Goal: Find specific page/section: Find specific page/section

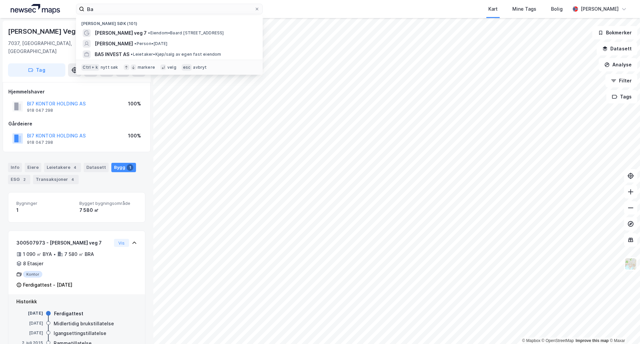
click at [69, 11] on div "Ba Nylige søk (101) [PERSON_NAME] veg 7 • Eiendom • [PERSON_NAME][STREET_ADDRES…" at bounding box center [320, 9] width 640 height 18
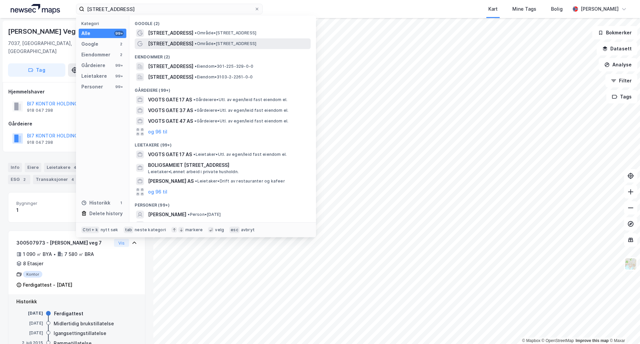
type input "[STREET_ADDRESS]"
click at [170, 40] on span "[STREET_ADDRESS]" at bounding box center [170, 44] width 45 height 8
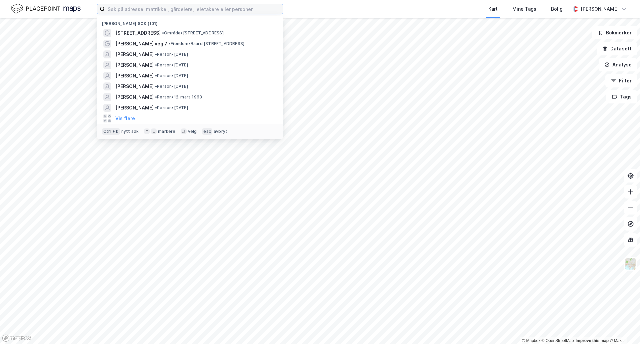
click at [141, 13] on input at bounding box center [194, 9] width 178 height 10
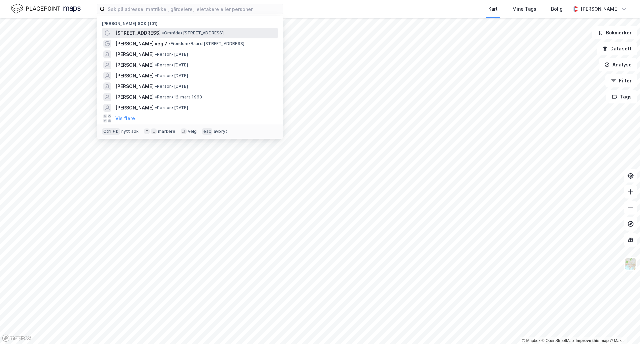
click at [147, 31] on div "Vogts gate 17 • Område • Vogts gate 17, 1532 Moss" at bounding box center [195, 33] width 161 height 8
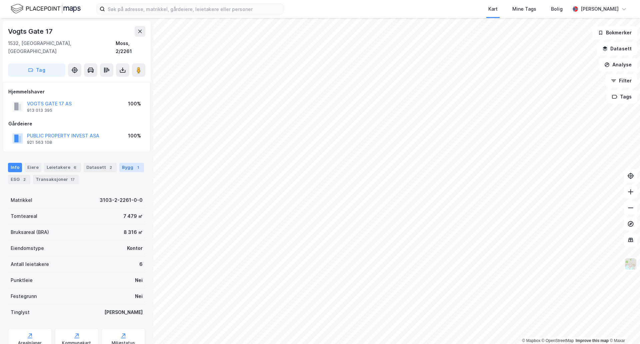
click at [127, 163] on div "Bygg 1" at bounding box center [131, 167] width 25 height 9
